Goal: Find specific page/section: Find specific page/section

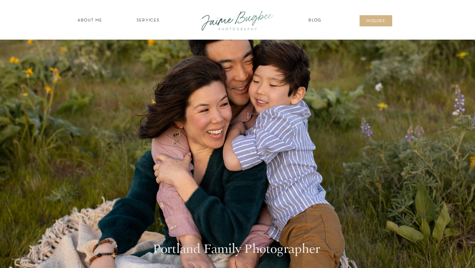
click at [149, 20] on nav "SERVICES" at bounding box center [147, 20] width 37 height 7
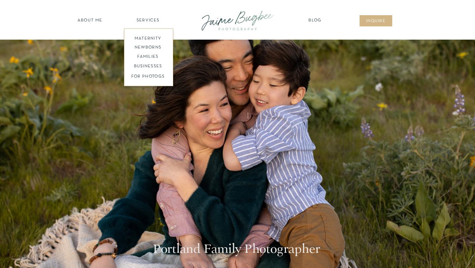
click at [148, 54] on nav "families" at bounding box center [148, 57] width 50 height 6
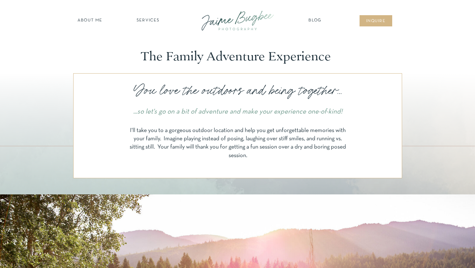
click at [376, 19] on nav "inqUIre" at bounding box center [375, 21] width 27 height 7
